Goal: Information Seeking & Learning: Find specific page/section

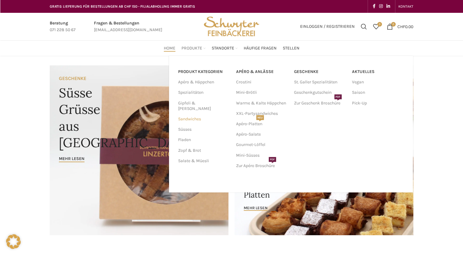
click at [184, 114] on link "Sandwiches" at bounding box center [203, 119] width 51 height 10
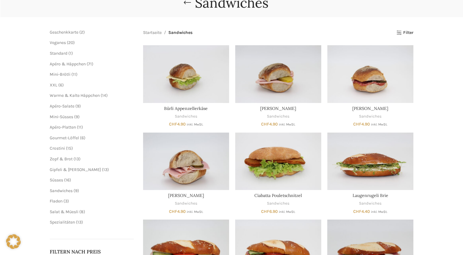
scroll to position [24, 0]
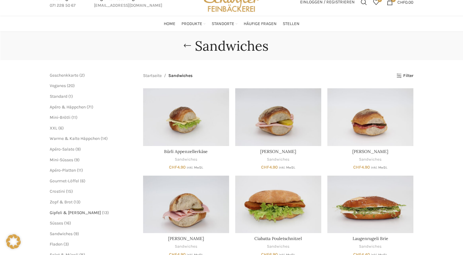
click at [64, 214] on span "Gipfeli & [PERSON_NAME]" at bounding box center [75, 212] width 51 height 5
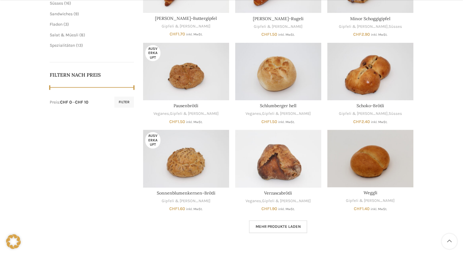
scroll to position [317, 0]
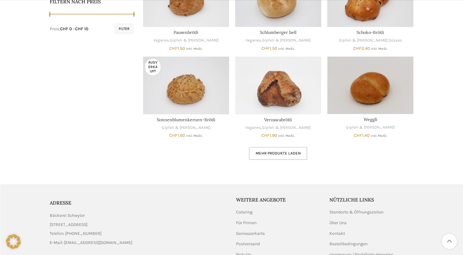
click at [266, 153] on span "Mehr Produkte laden" at bounding box center [278, 153] width 45 height 5
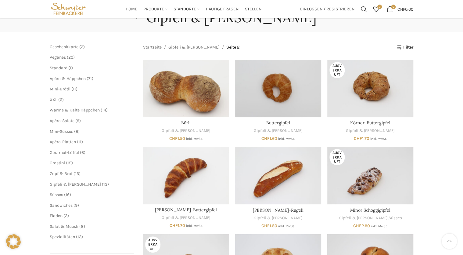
scroll to position [49, 0]
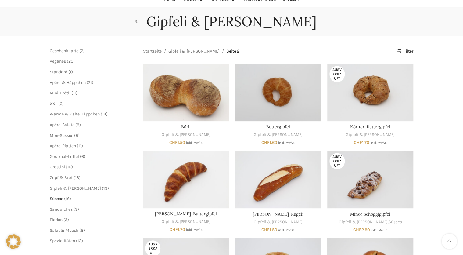
click at [51, 197] on span "Süsses" at bounding box center [56, 198] width 13 height 5
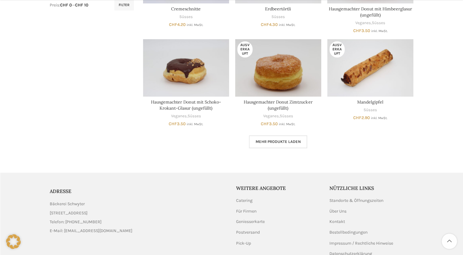
scroll to position [341, 0]
click at [261, 141] on span "Mehr Produkte laden" at bounding box center [278, 140] width 45 height 5
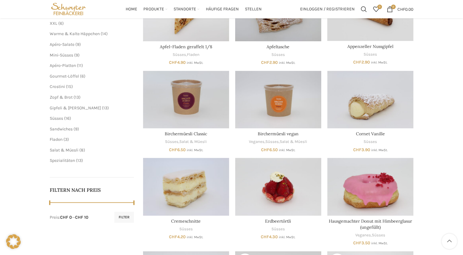
scroll to position [122, 0]
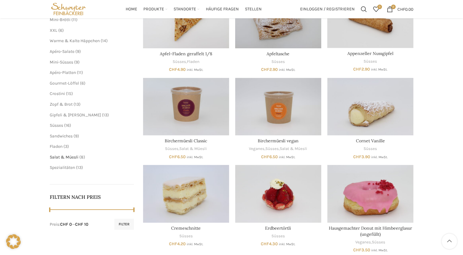
click at [60, 156] on span "Salat & Müesli" at bounding box center [64, 156] width 29 height 5
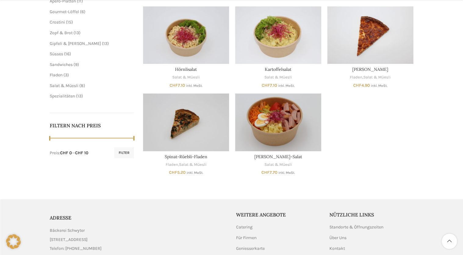
scroll to position [195, 0]
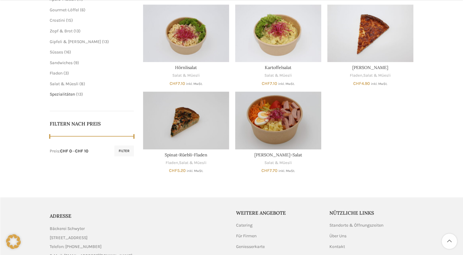
click at [65, 92] on span "Spezialitäten" at bounding box center [62, 93] width 25 height 5
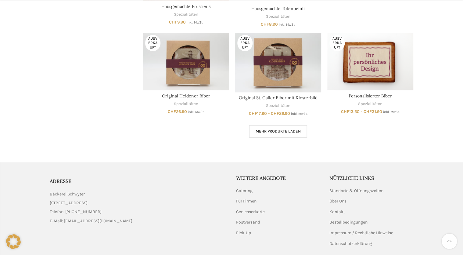
scroll to position [415, 0]
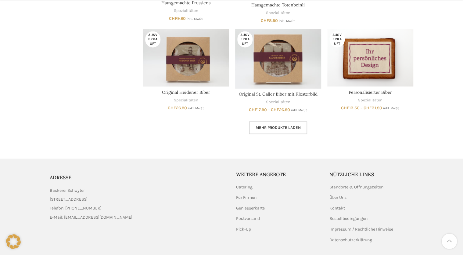
click at [286, 128] on span "Mehr Produkte laden" at bounding box center [278, 127] width 45 height 5
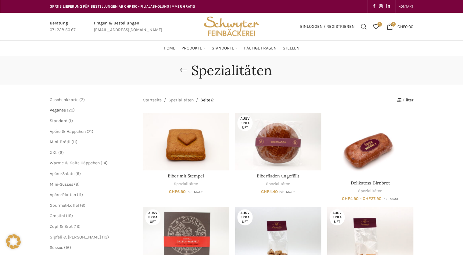
click at [59, 110] on span "Veganes" at bounding box center [58, 109] width 16 height 5
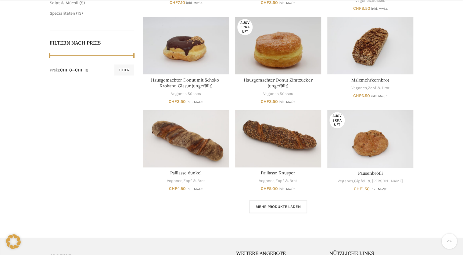
scroll to position [293, 0]
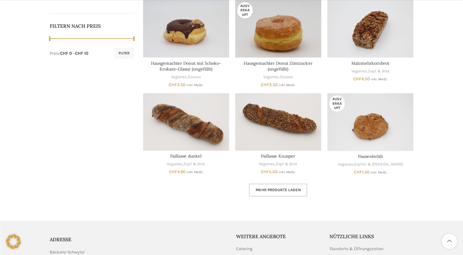
click at [290, 186] on link "Mehr Produkte laden" at bounding box center [278, 189] width 58 height 13
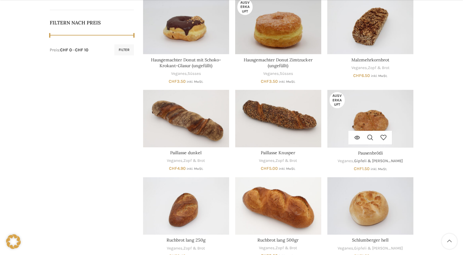
scroll to position [341, 0]
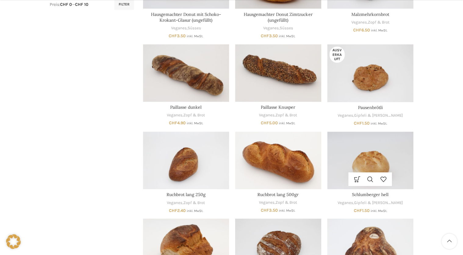
click at [370, 142] on img "Schlumberger hell" at bounding box center [370, 159] width 86 height 57
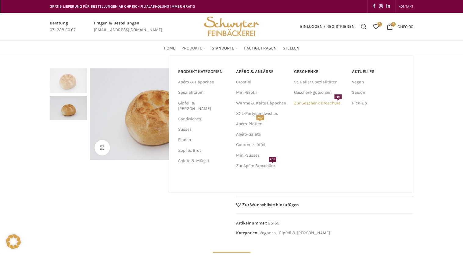
click at [311, 101] on link "Zur Geschenk Broschüre PDF" at bounding box center [320, 103] width 52 height 10
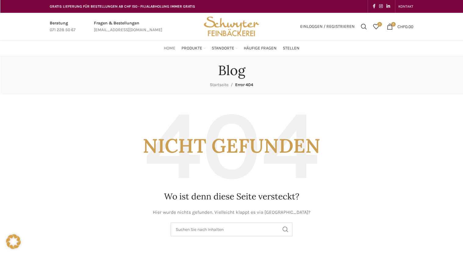
click at [170, 47] on span "Home" at bounding box center [170, 48] width 12 height 6
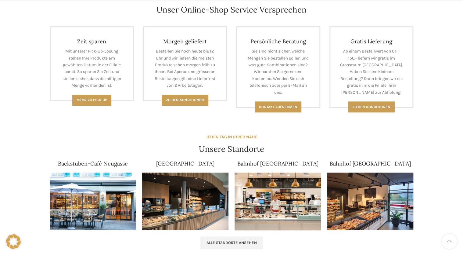
scroll to position [341, 0]
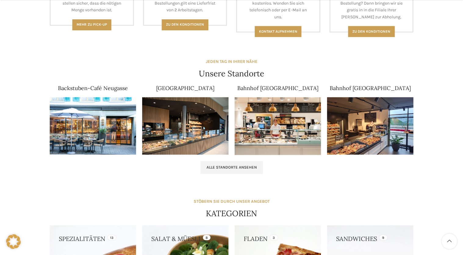
click at [105, 124] on img at bounding box center [93, 126] width 86 height 58
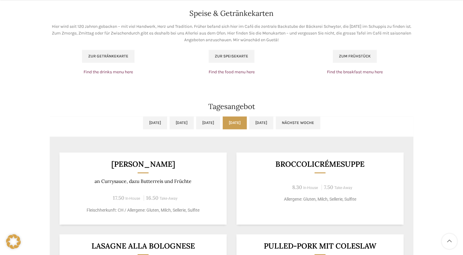
scroll to position [439, 0]
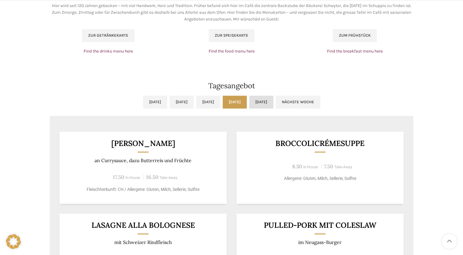
click at [273, 104] on link "[DATE]" at bounding box center [261, 101] width 24 height 13
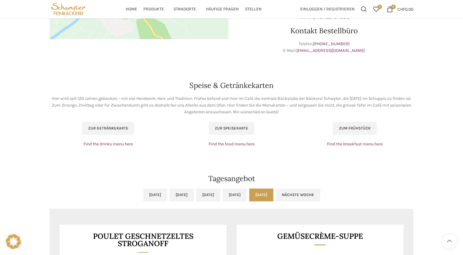
scroll to position [341, 0]
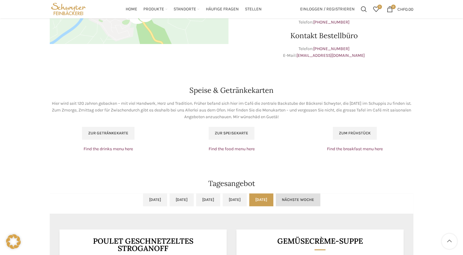
click at [320, 200] on link "Nächste Woche" at bounding box center [298, 199] width 45 height 13
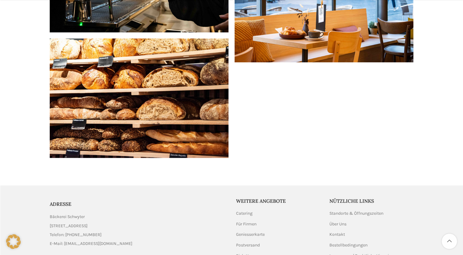
scroll to position [1265, 0]
